Goal: Task Accomplishment & Management: Use online tool/utility

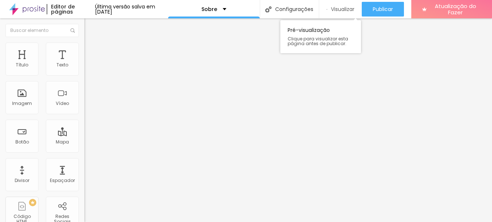
click at [348, 11] on font "Visualizar" at bounding box center [342, 9] width 23 height 7
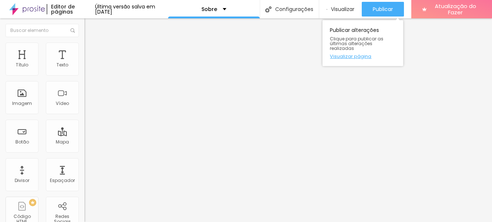
click at [366, 53] on font "Visualizar página" at bounding box center [350, 56] width 41 height 7
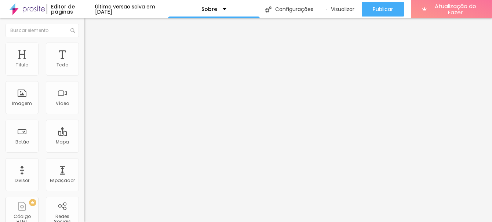
click at [90, 27] on img "button" at bounding box center [93, 27] width 6 height 6
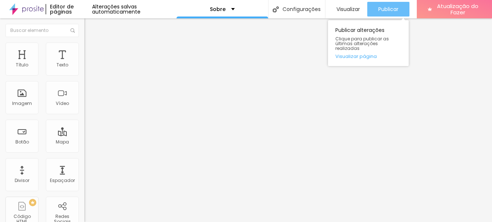
click at [387, 8] on font "Publicar" at bounding box center [388, 9] width 20 height 7
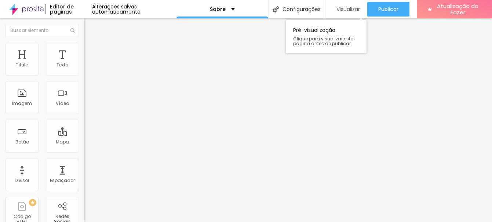
click at [346, 10] on font "Visualizar" at bounding box center [347, 9] width 23 height 7
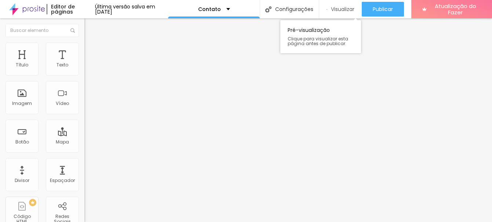
click at [348, 8] on font "Visualizar" at bounding box center [342, 9] width 23 height 7
